Goal: Information Seeking & Learning: Learn about a topic

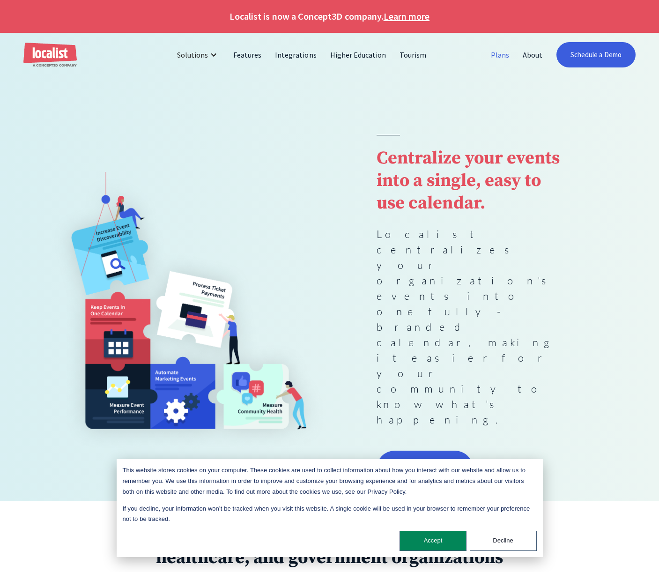
click at [494, 54] on link "Plans" at bounding box center [500, 55] width 32 height 22
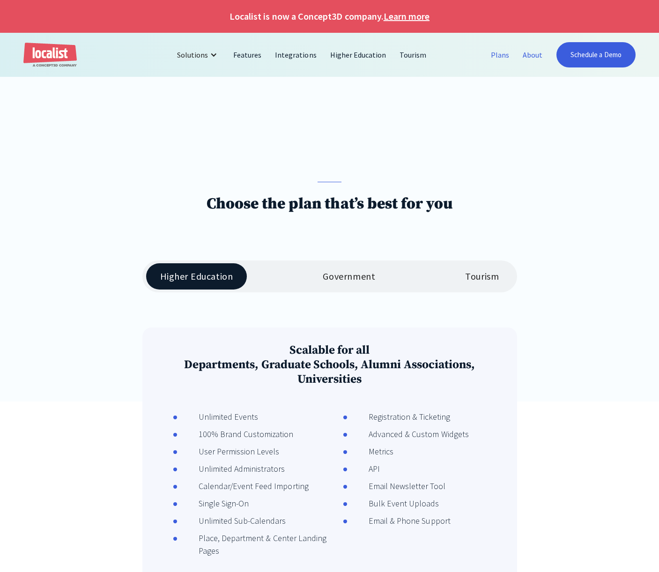
click at [531, 54] on link "About" at bounding box center [532, 55] width 33 height 22
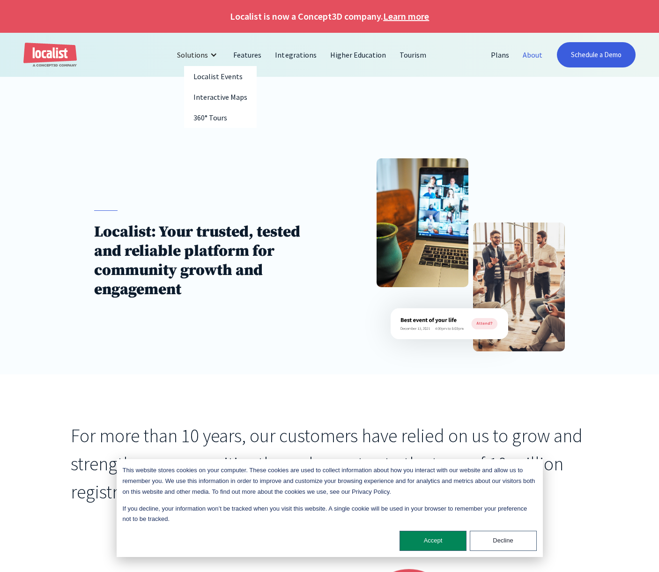
click at [202, 56] on div "Solutions" at bounding box center [192, 54] width 31 height 11
click at [205, 53] on div "Solutions" at bounding box center [192, 54] width 31 height 11
click at [257, 59] on link "Features" at bounding box center [248, 55] width 42 height 22
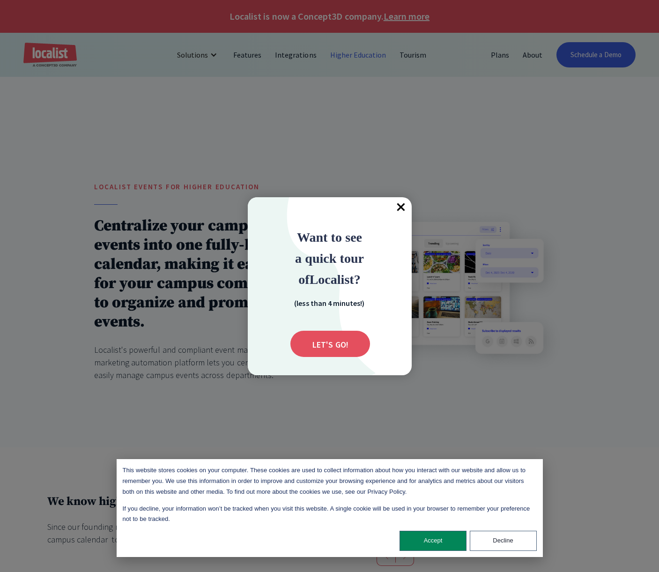
scroll to position [8, 0]
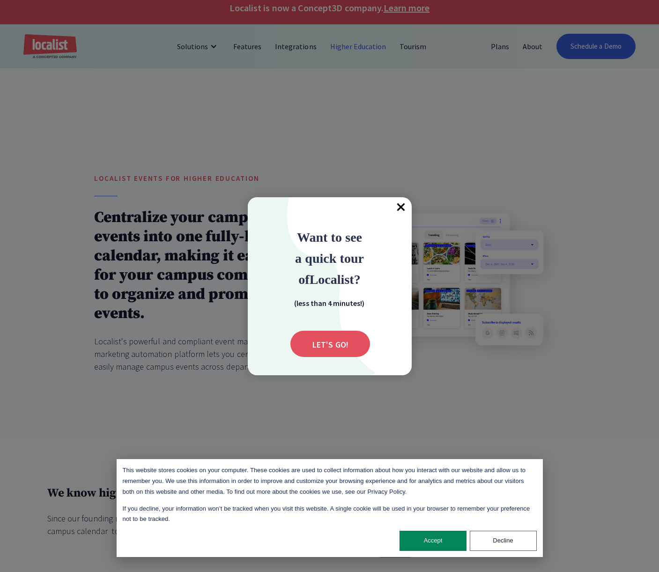
click at [403, 209] on span "×" at bounding box center [401, 207] width 21 height 21
